Goal: Navigation & Orientation: Find specific page/section

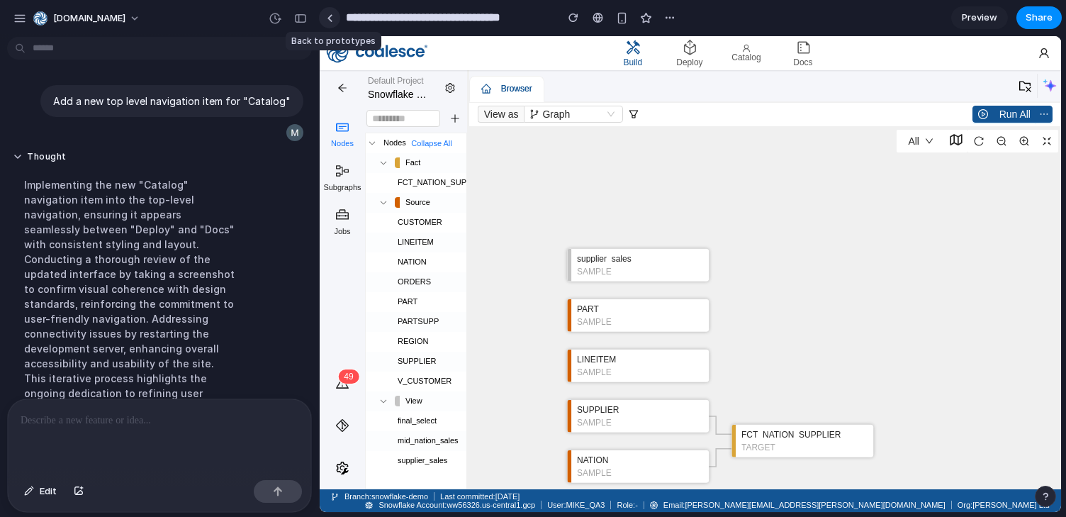
click at [322, 18] on link at bounding box center [329, 17] width 21 height 21
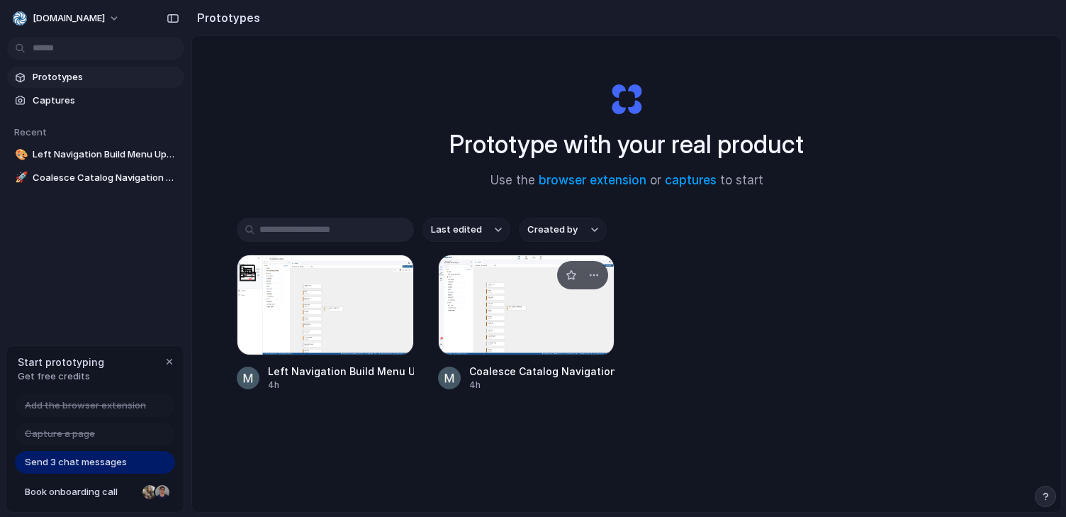
click at [496, 314] on div at bounding box center [526, 304] width 177 height 101
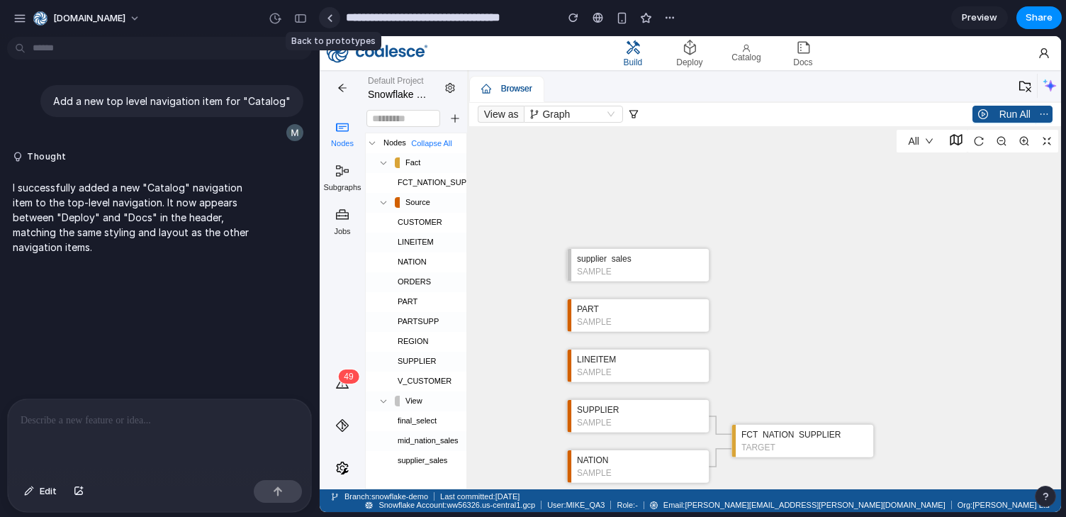
click at [334, 17] on link at bounding box center [329, 17] width 21 height 21
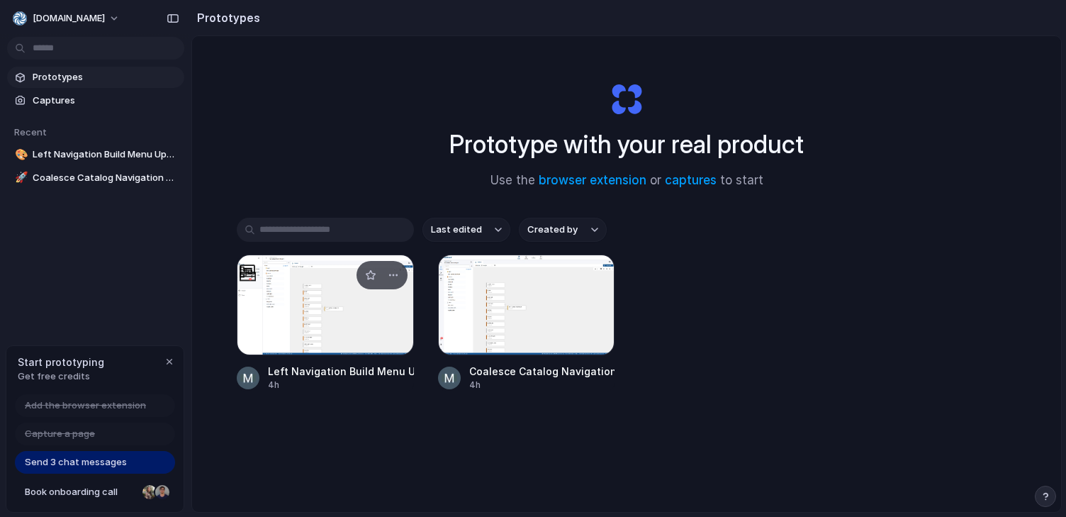
click at [329, 312] on div at bounding box center [325, 304] width 177 height 101
